Goal: Find specific page/section: Find specific page/section

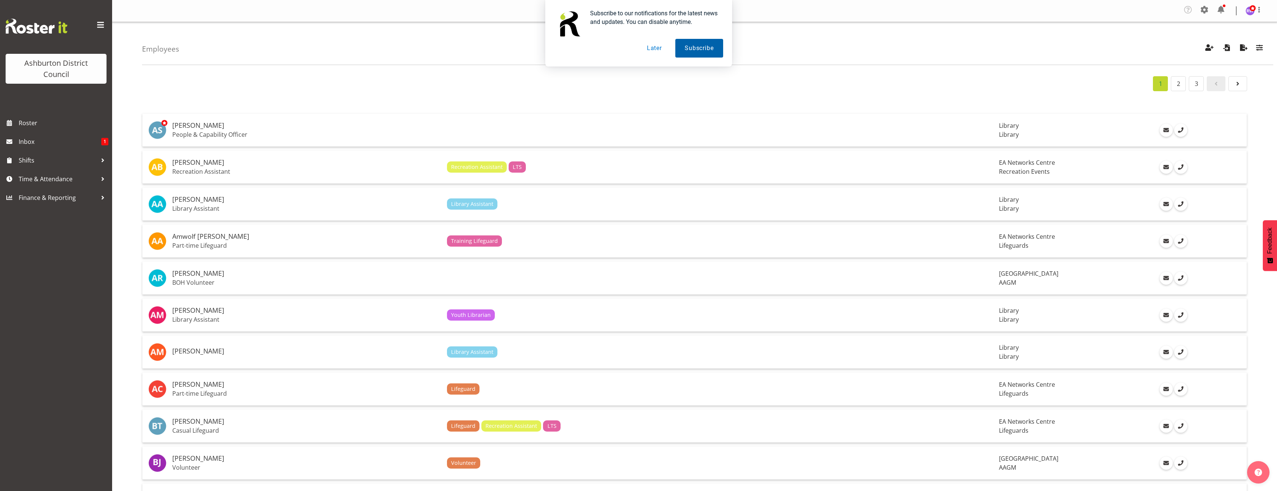
click at [654, 46] on button "Later" at bounding box center [655, 48] width 34 height 19
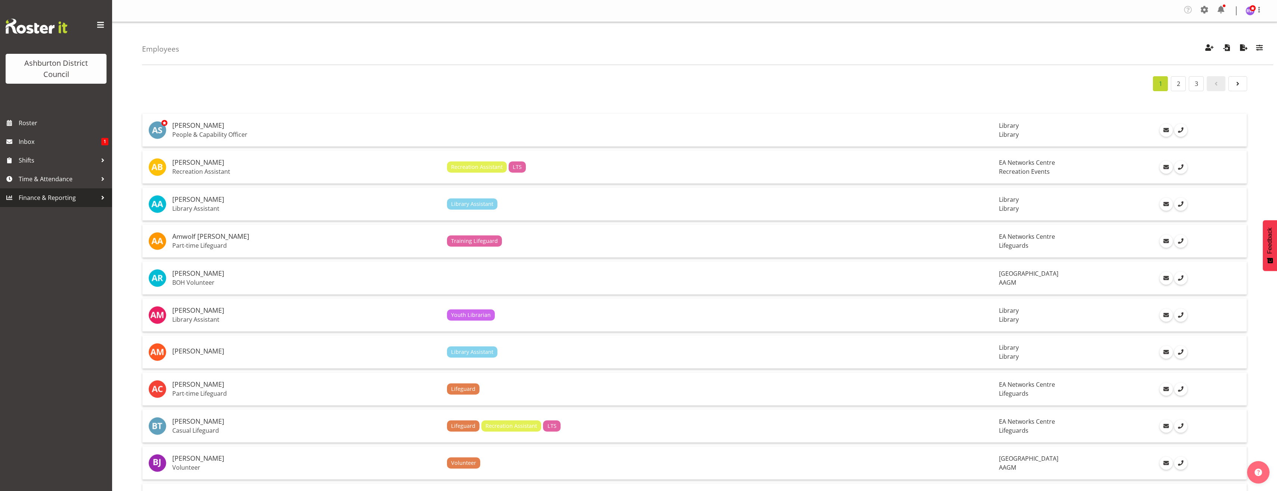
click at [75, 193] on span "Finance & Reporting" at bounding box center [58, 197] width 78 height 11
click at [30, 235] on span "Reports" at bounding box center [56, 233] width 101 height 11
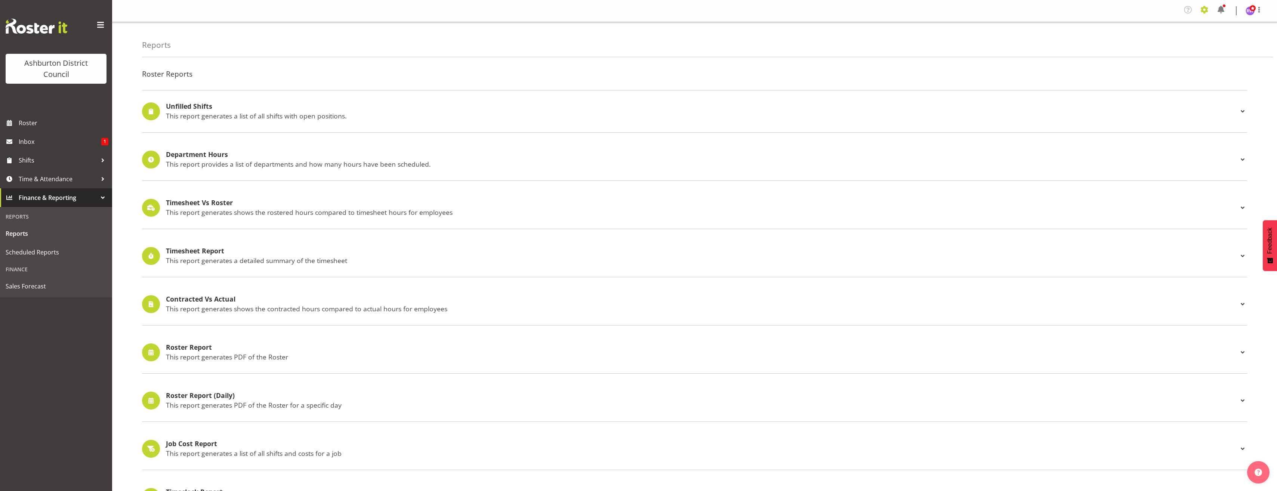
click at [1205, 4] on span at bounding box center [1205, 10] width 12 height 12
click at [1140, 83] on link "Employees" at bounding box center [1159, 82] width 104 height 13
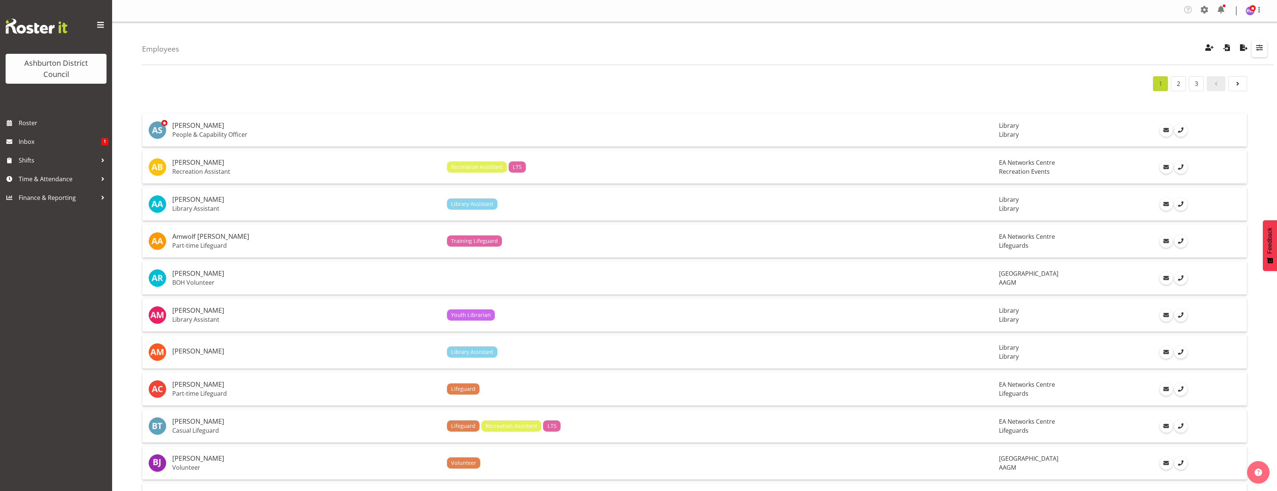
click at [1257, 48] on span "button" at bounding box center [1260, 48] width 10 height 10
click at [1196, 172] on input "text" at bounding box center [1211, 171] width 99 height 12
type input "life"
click at [1178, 189] on span "Lifeguard" at bounding box center [1181, 189] width 27 height 8
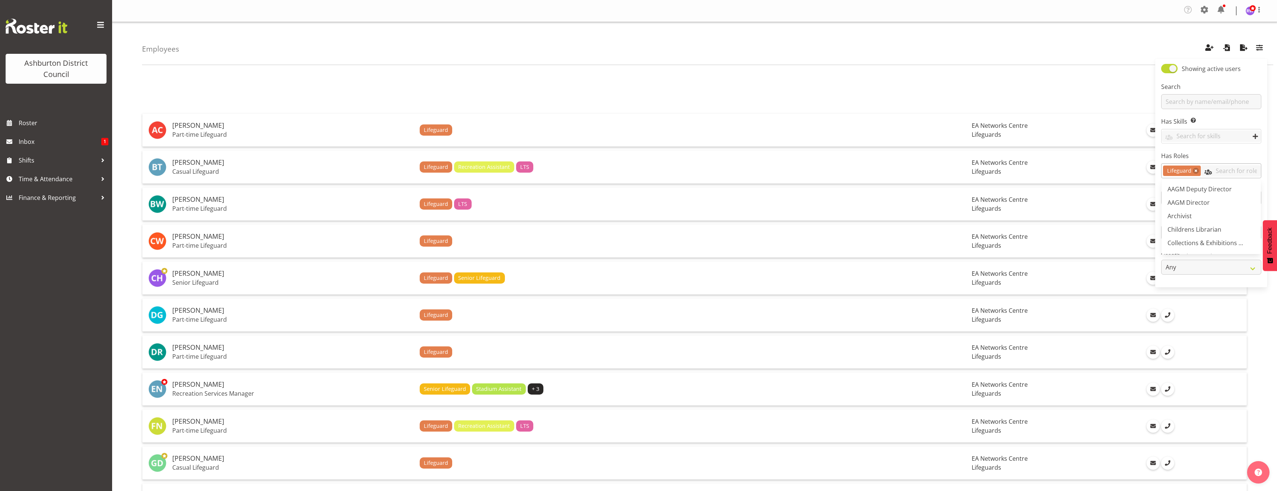
click at [1228, 176] on input "text" at bounding box center [1231, 171] width 60 height 12
type input "senio"
click at [1186, 200] on span "Senior Lifeguard" at bounding box center [1191, 202] width 46 height 8
click at [1020, 84] on div "1" at bounding box center [694, 83] width 1105 height 15
click at [1245, 49] on span "button" at bounding box center [1244, 48] width 10 height 10
